Goal: Information Seeking & Learning: Learn about a topic

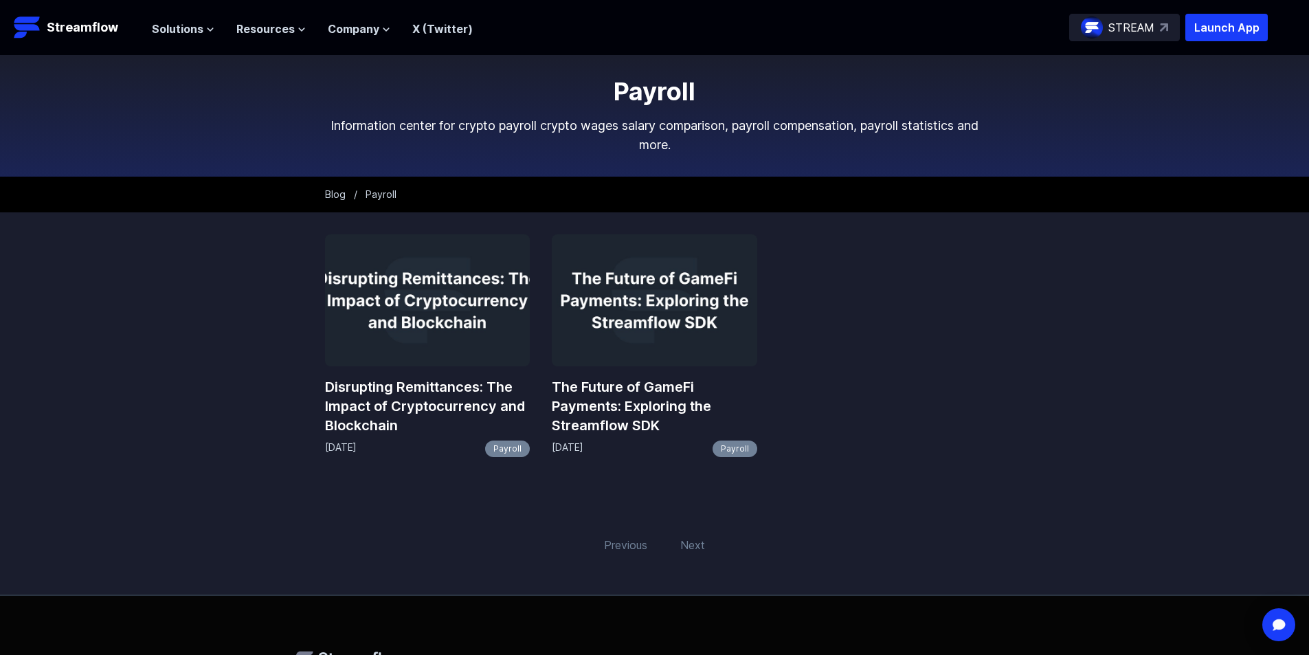
scroll to position [328, 0]
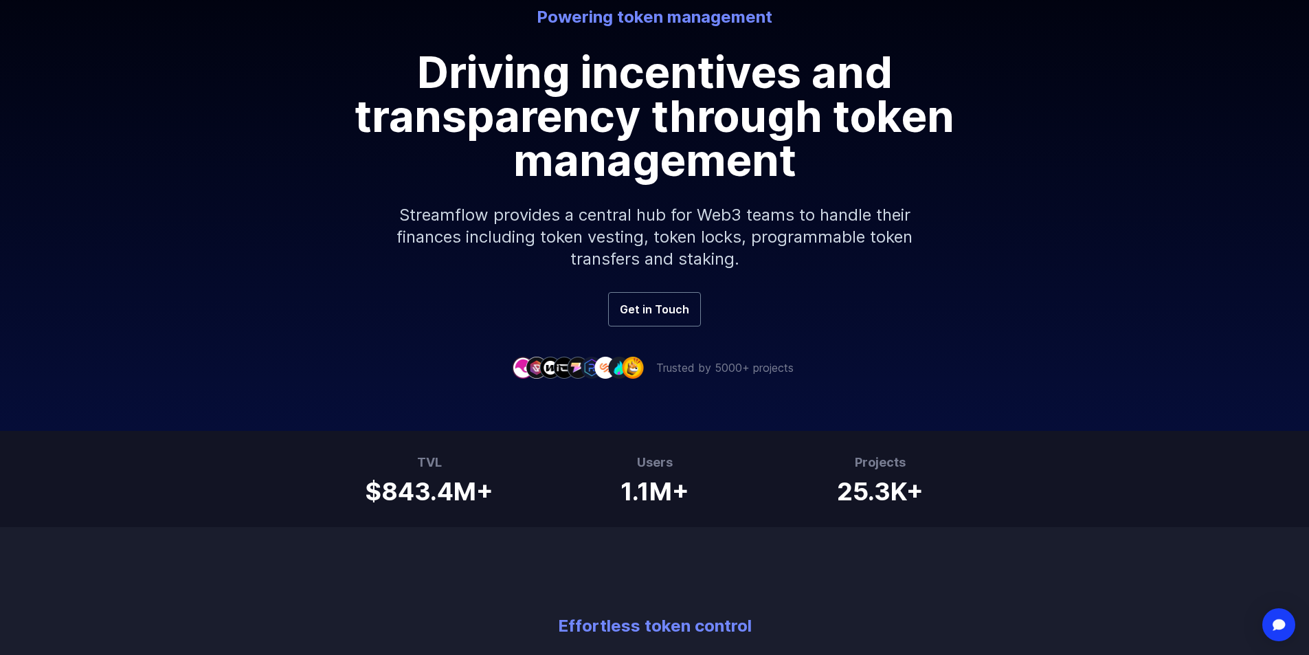
scroll to position [206, 0]
